Goal: Navigation & Orientation: Find specific page/section

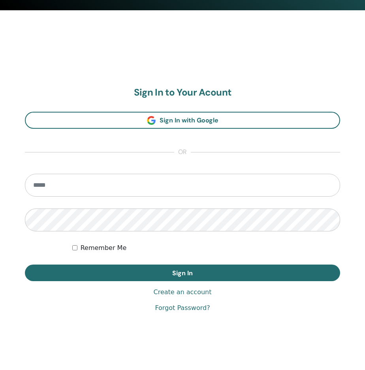
scroll to position [369, 0]
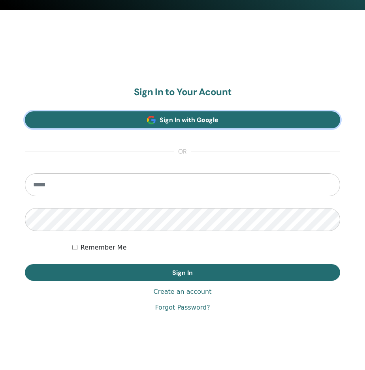
click at [106, 122] on link "Sign In with Google" at bounding box center [182, 119] width 315 height 17
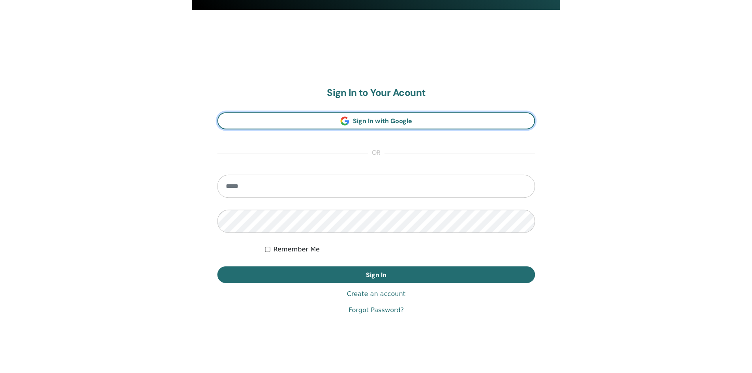
scroll to position [6, 0]
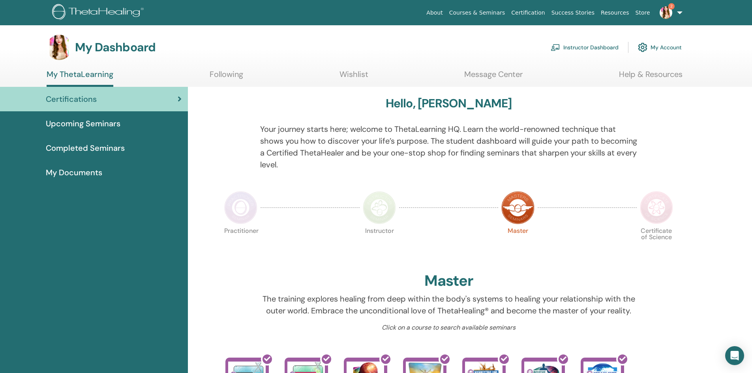
click at [87, 124] on span "Upcoming Seminars" at bounding box center [83, 124] width 75 height 12
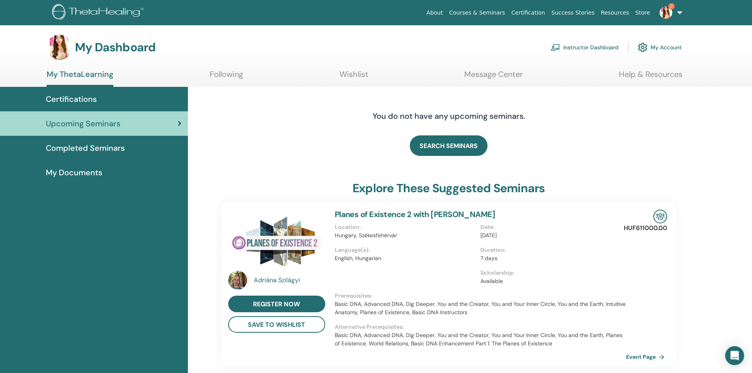
click at [113, 144] on span "Completed Seminars" at bounding box center [85, 148] width 79 height 12
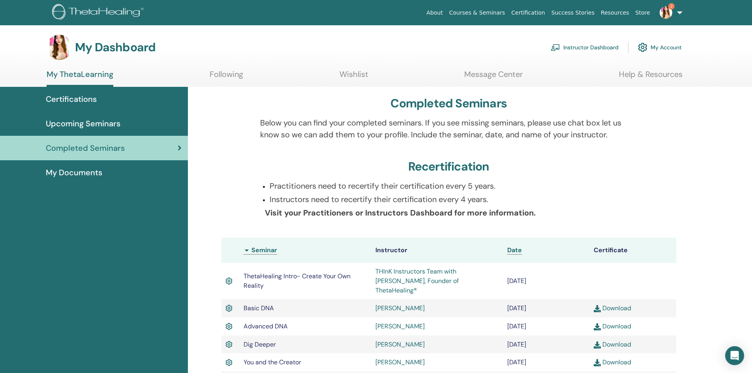
click at [378, 304] on link "Mark Anthony" at bounding box center [399, 308] width 49 height 8
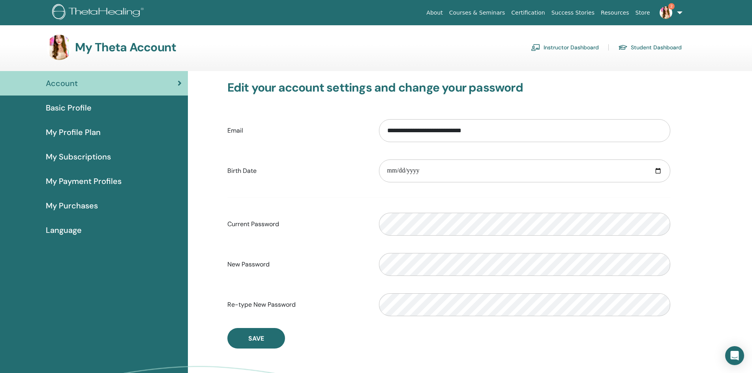
click at [86, 106] on span "Basic Profile" at bounding box center [69, 108] width 46 height 12
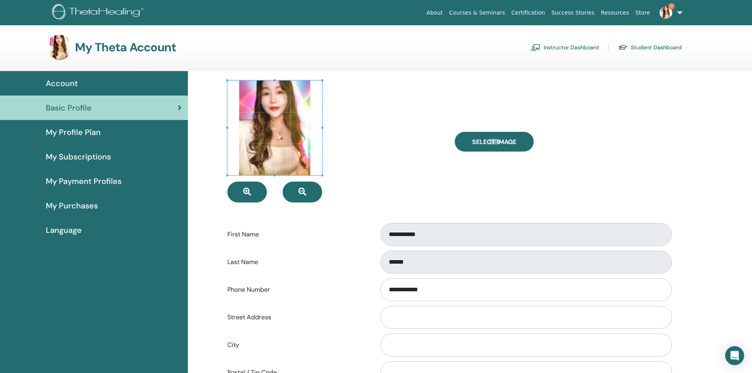
click at [577, 47] on link "Instructor Dashboard" at bounding box center [565, 47] width 68 height 13
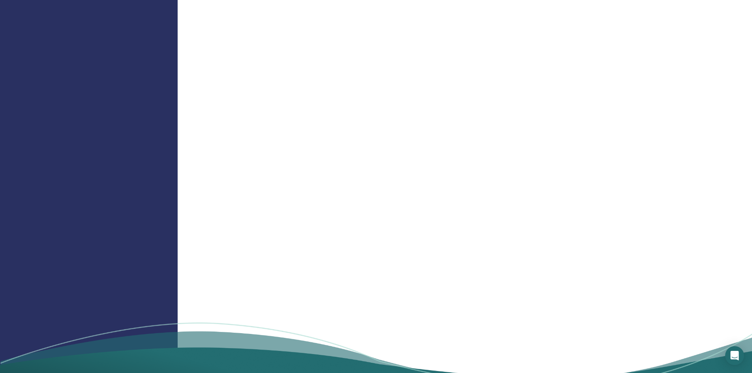
scroll to position [750, 0]
